Goal: Task Accomplishment & Management: Manage account settings

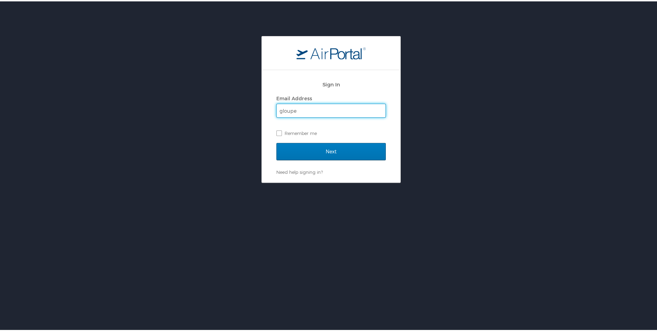
type input "[EMAIL_ADDRESS][DOMAIN_NAME]"
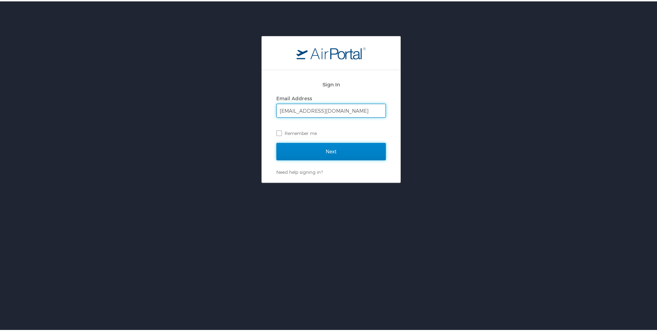
click at [321, 153] on input "Next" at bounding box center [332, 149] width 110 height 17
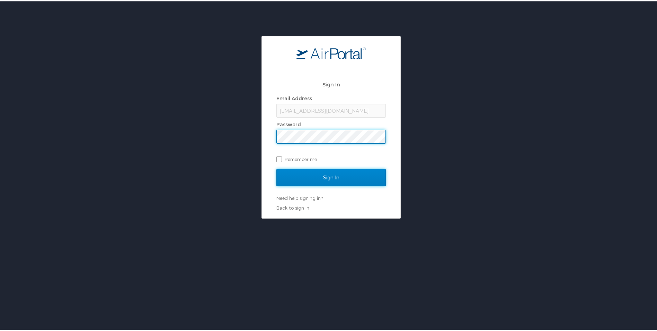
click at [343, 178] on input "Sign In" at bounding box center [332, 175] width 110 height 17
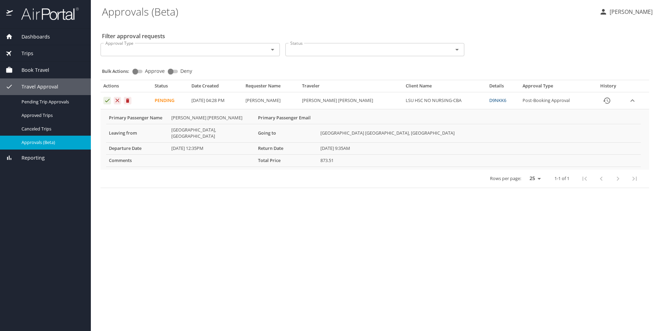
select select "US"
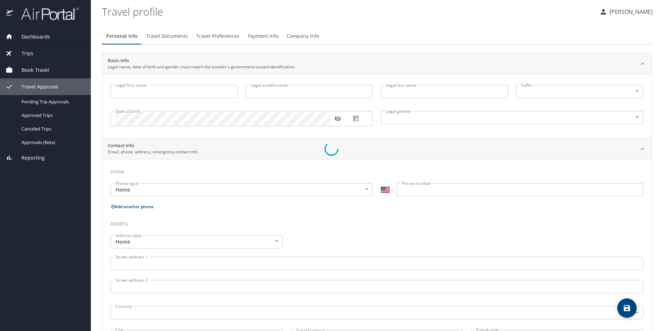
type input "GEREMIE"
type input "LOUPE"
type input "Undisclosed"
select select "US"
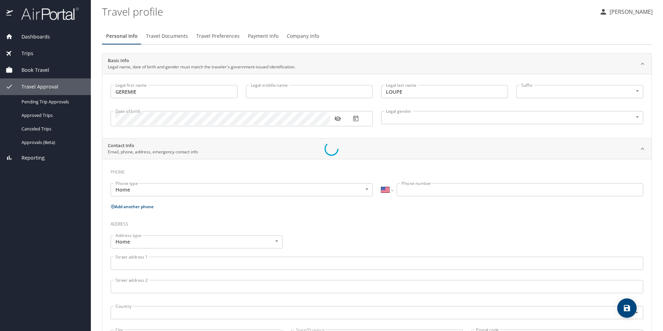
select select "US"
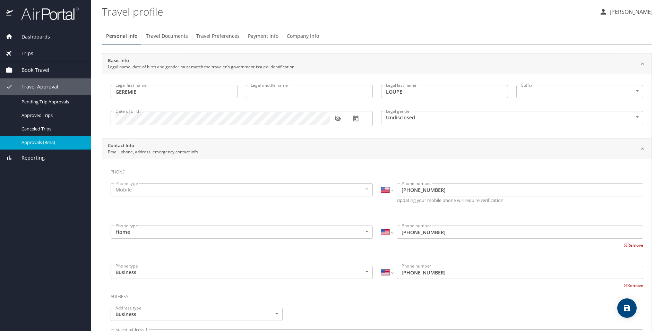
click at [38, 142] on span "Approvals (Beta)" at bounding box center [51, 142] width 61 height 7
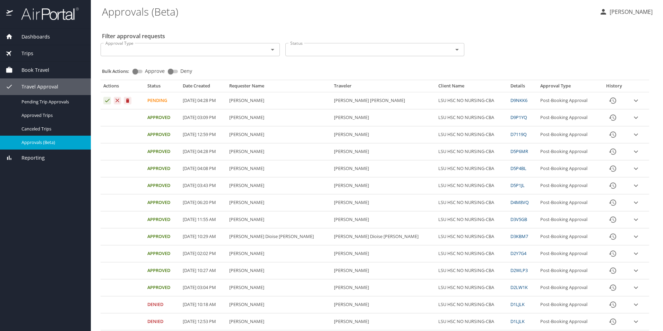
click at [631, 100] on icon "expand row" at bounding box center [635, 100] width 8 height 8
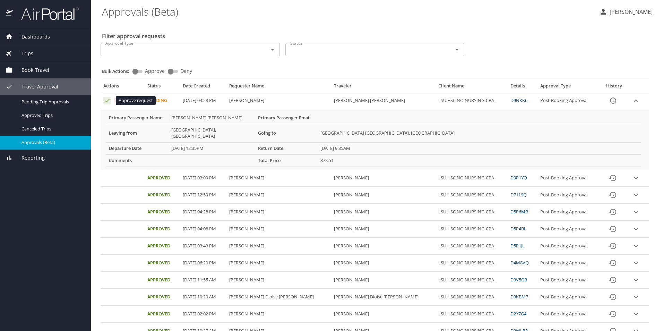
click at [106, 102] on icon "Approval table" at bounding box center [107, 100] width 7 height 7
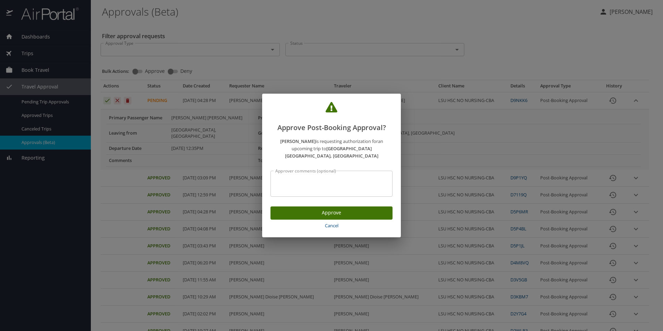
click at [320, 209] on span "Approve" at bounding box center [331, 212] width 111 height 9
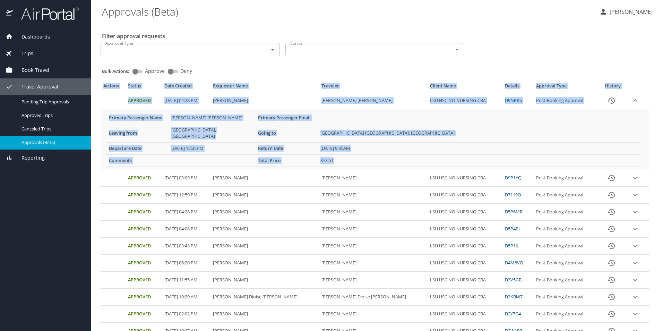
drag, startPoint x: 97, startPoint y: 87, endPoint x: 360, endPoint y: 154, distance: 271.8
click at [360, 154] on main "Approvals (Beta) GEREMIE LOUPE Filter approval requests Approval Type Approval …" at bounding box center [377, 165] width 572 height 331
copy table "Actions Status Date Created Requester Name Traveler Client Name Details Approva…"
